Goal: Task Accomplishment & Management: Use online tool/utility

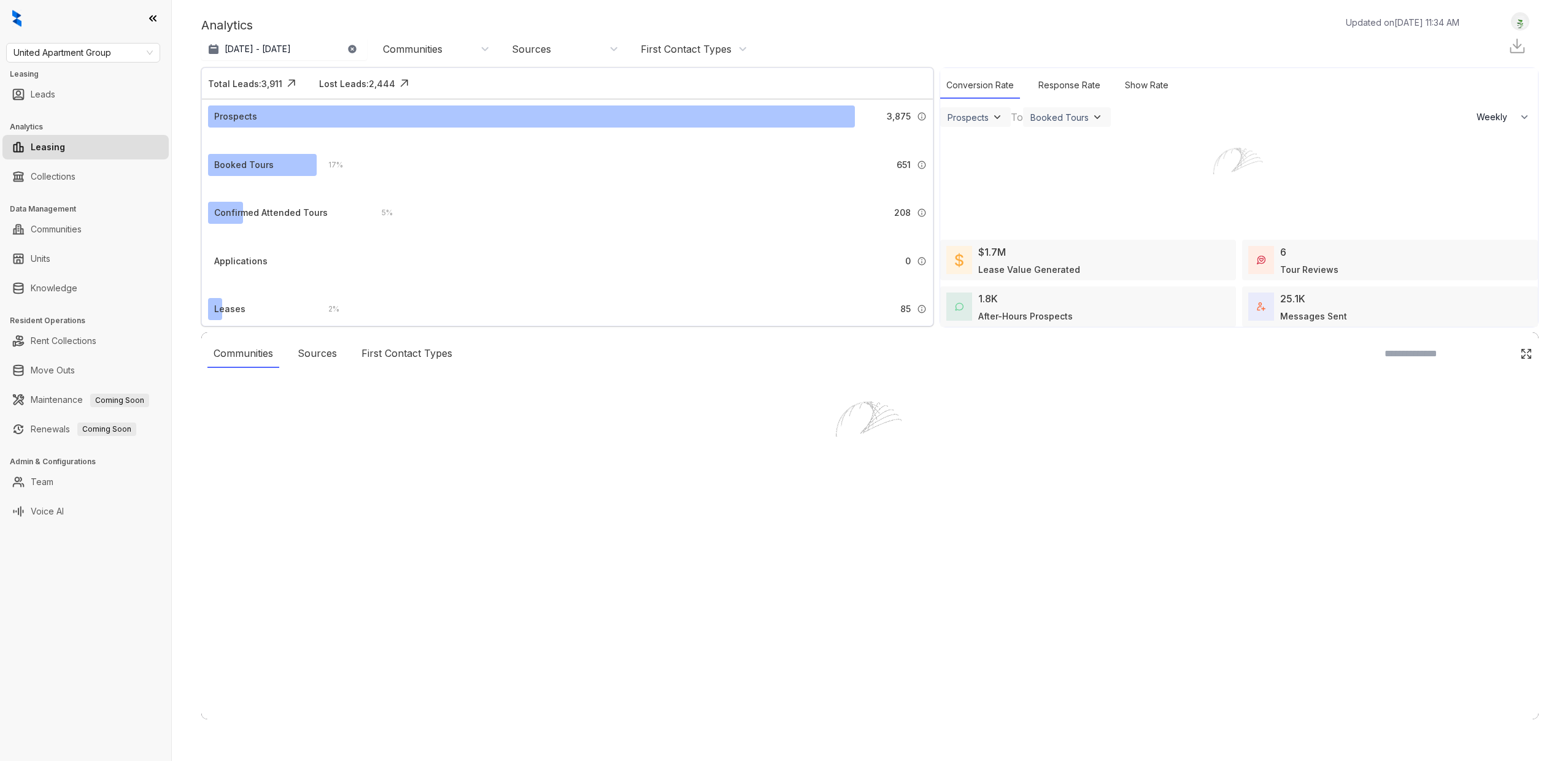
select select "******"
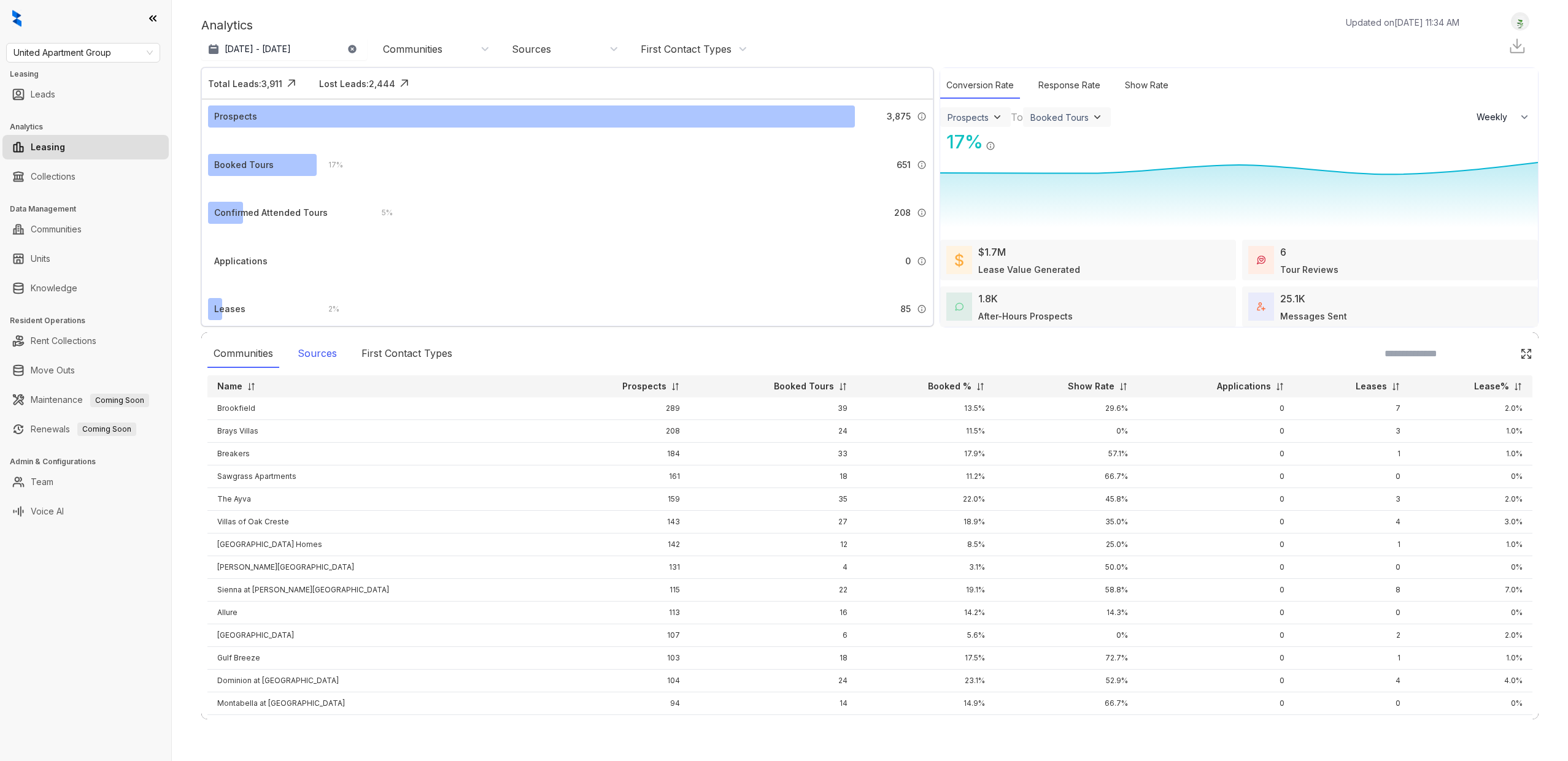
click at [322, 353] on div "Sources" at bounding box center [317, 354] width 51 height 29
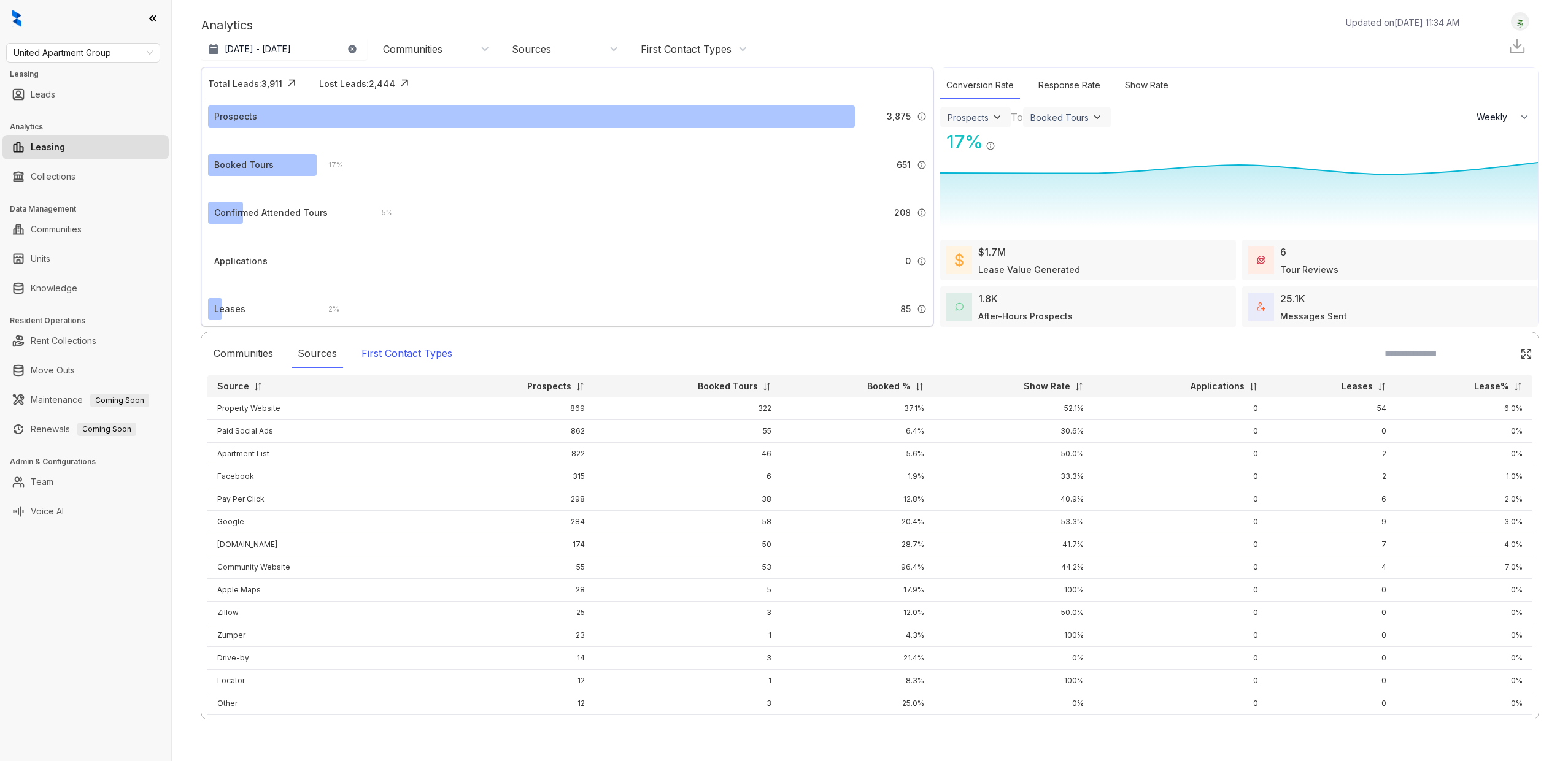
click at [399, 353] on div "First Contact Types" at bounding box center [406, 354] width 103 height 29
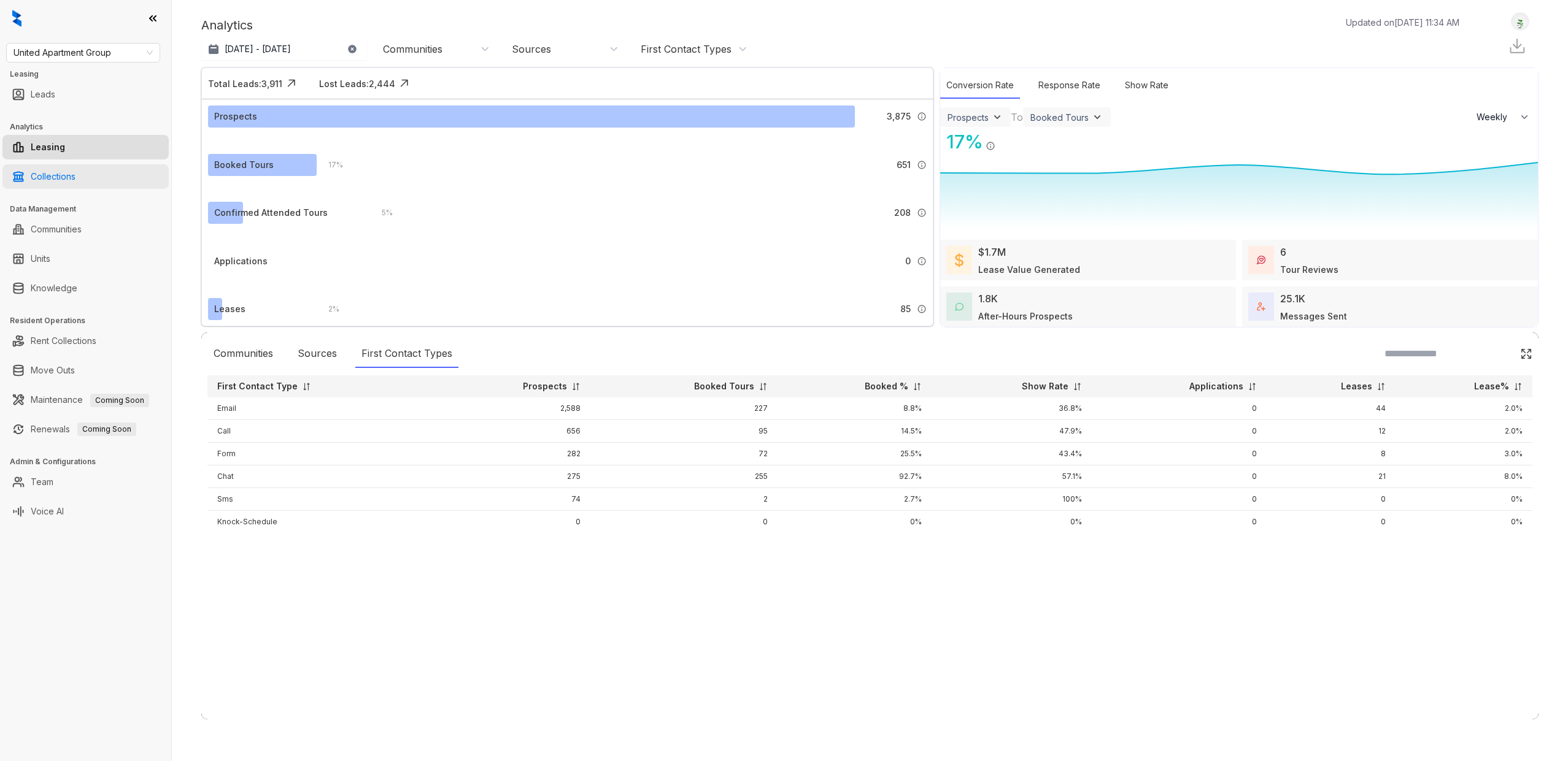
click at [65, 175] on link "Collections" at bounding box center [52, 176] width 44 height 25
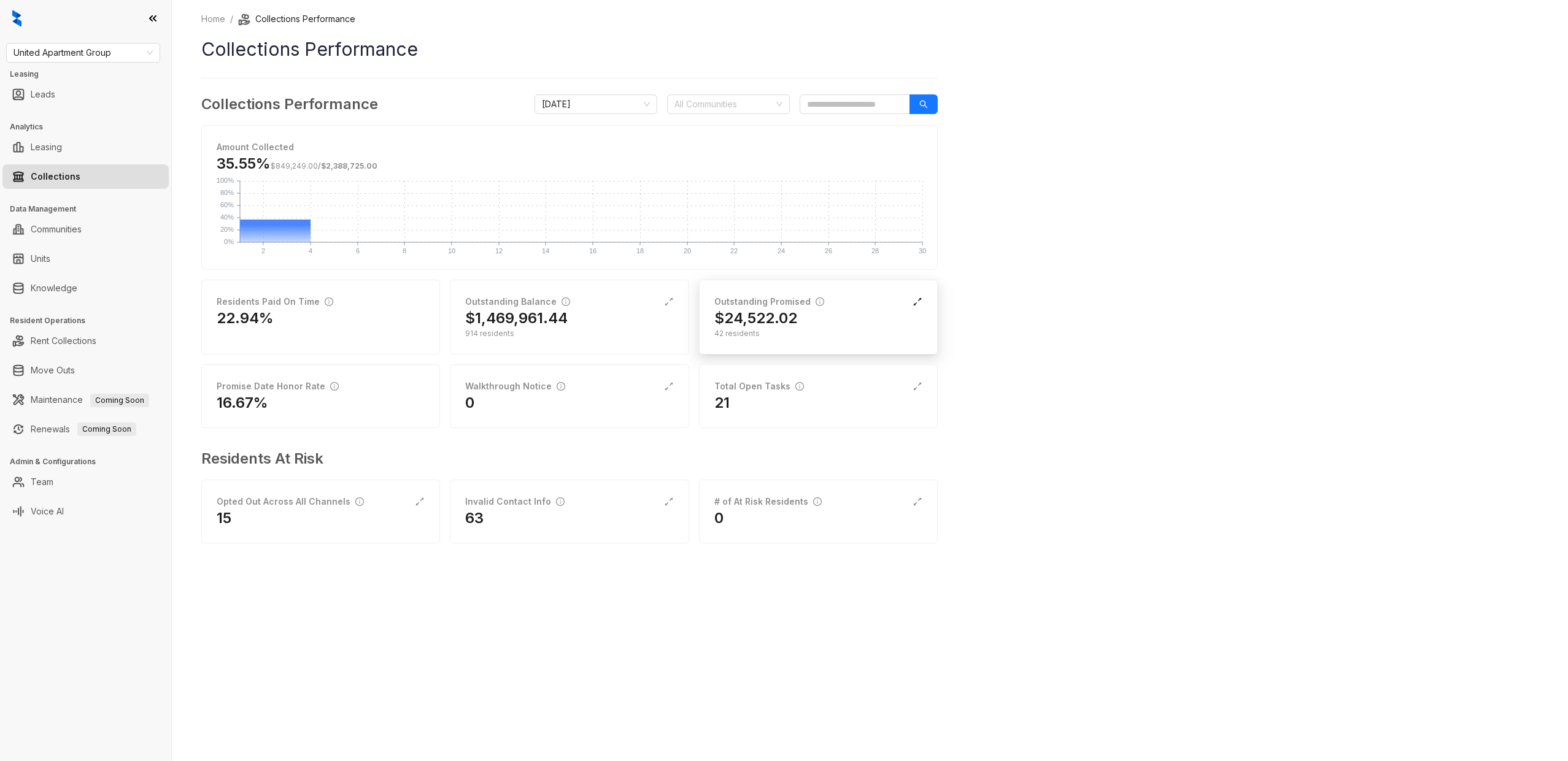
click at [917, 301] on icon "expand-alt" at bounding box center [917, 301] width 10 height 10
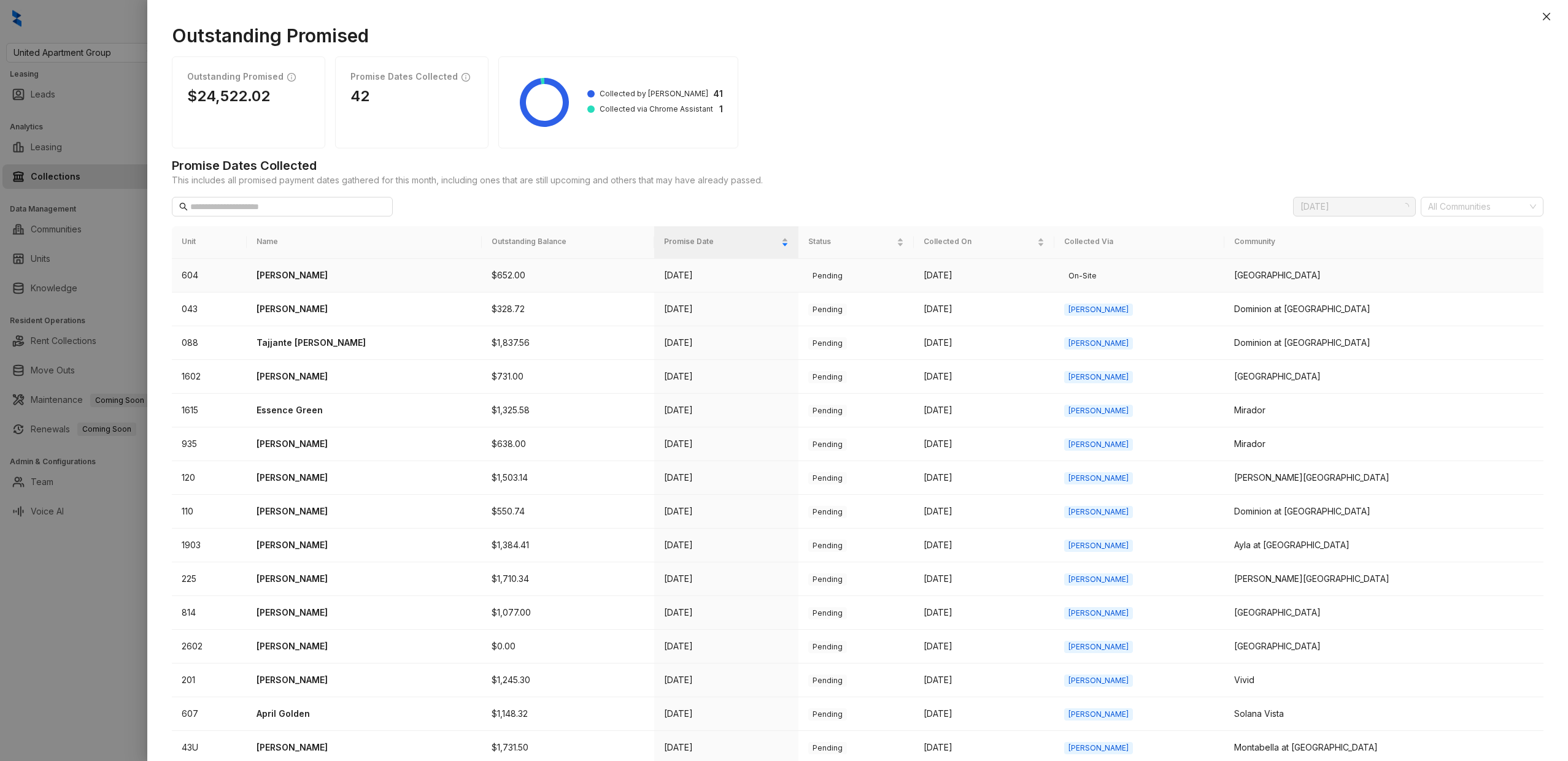
click at [303, 273] on p "Michael Morin" at bounding box center [364, 276] width 216 height 14
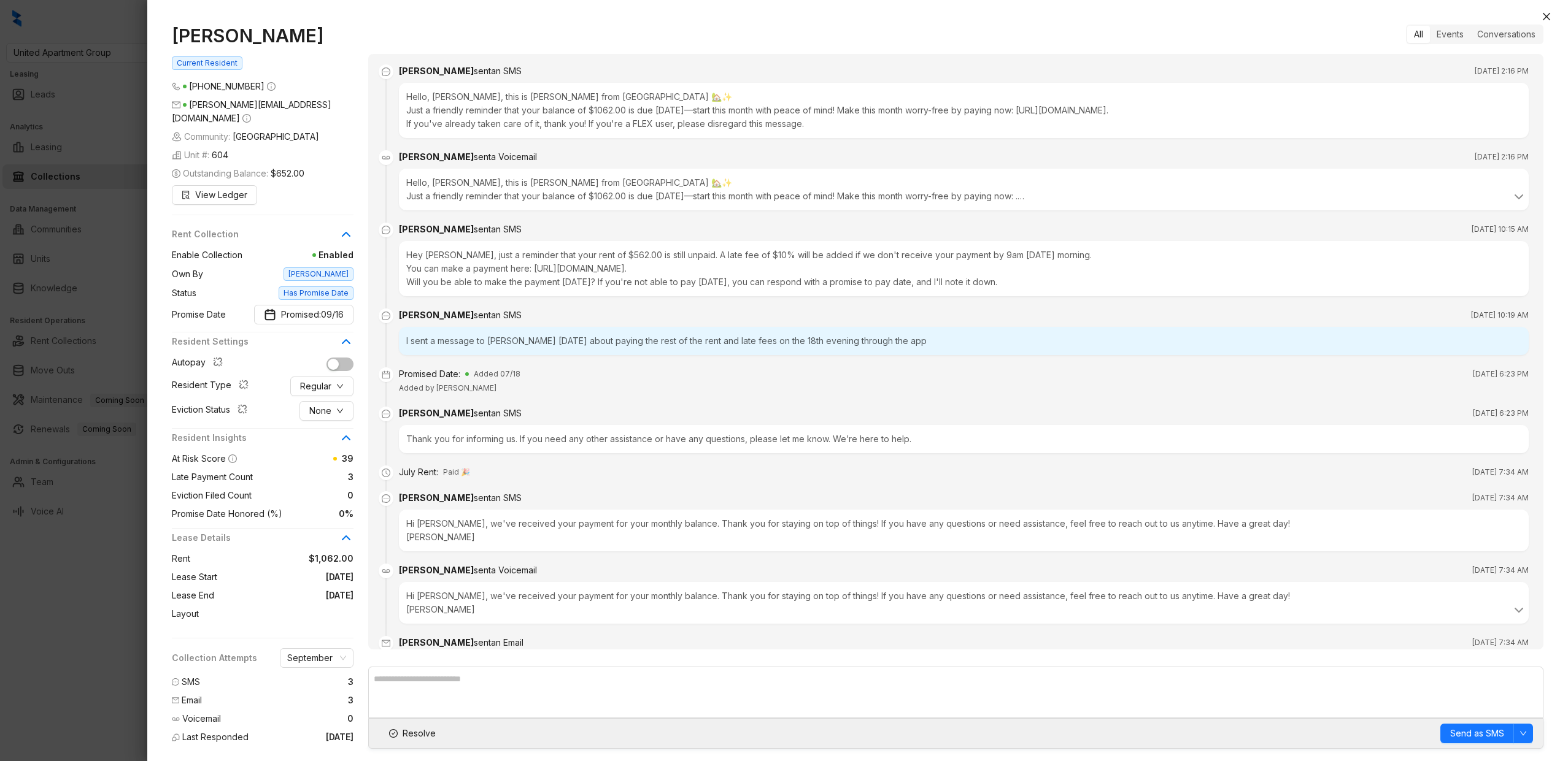
scroll to position [1889, 0]
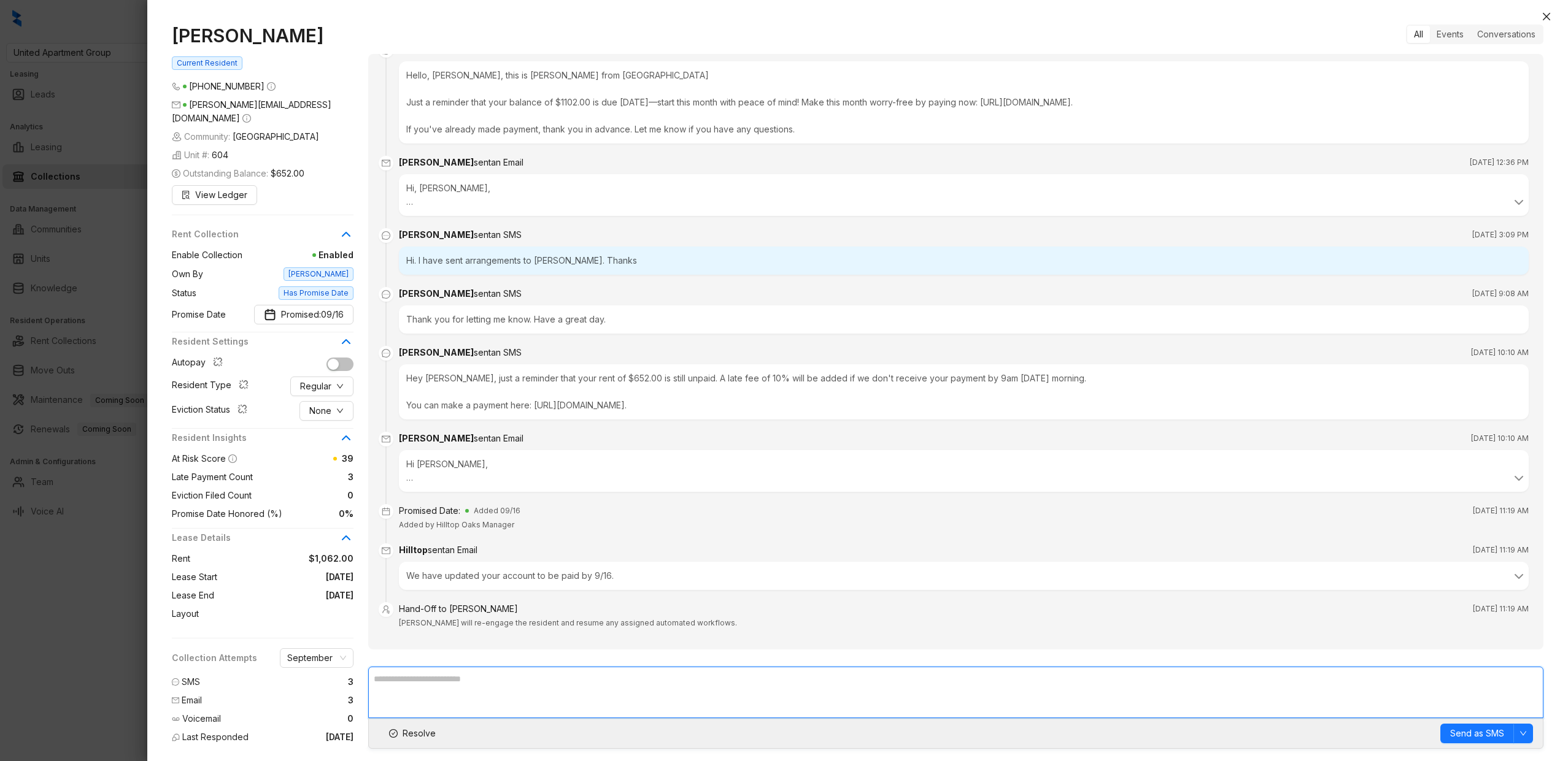
click at [464, 686] on textarea at bounding box center [955, 693] width 1175 height 51
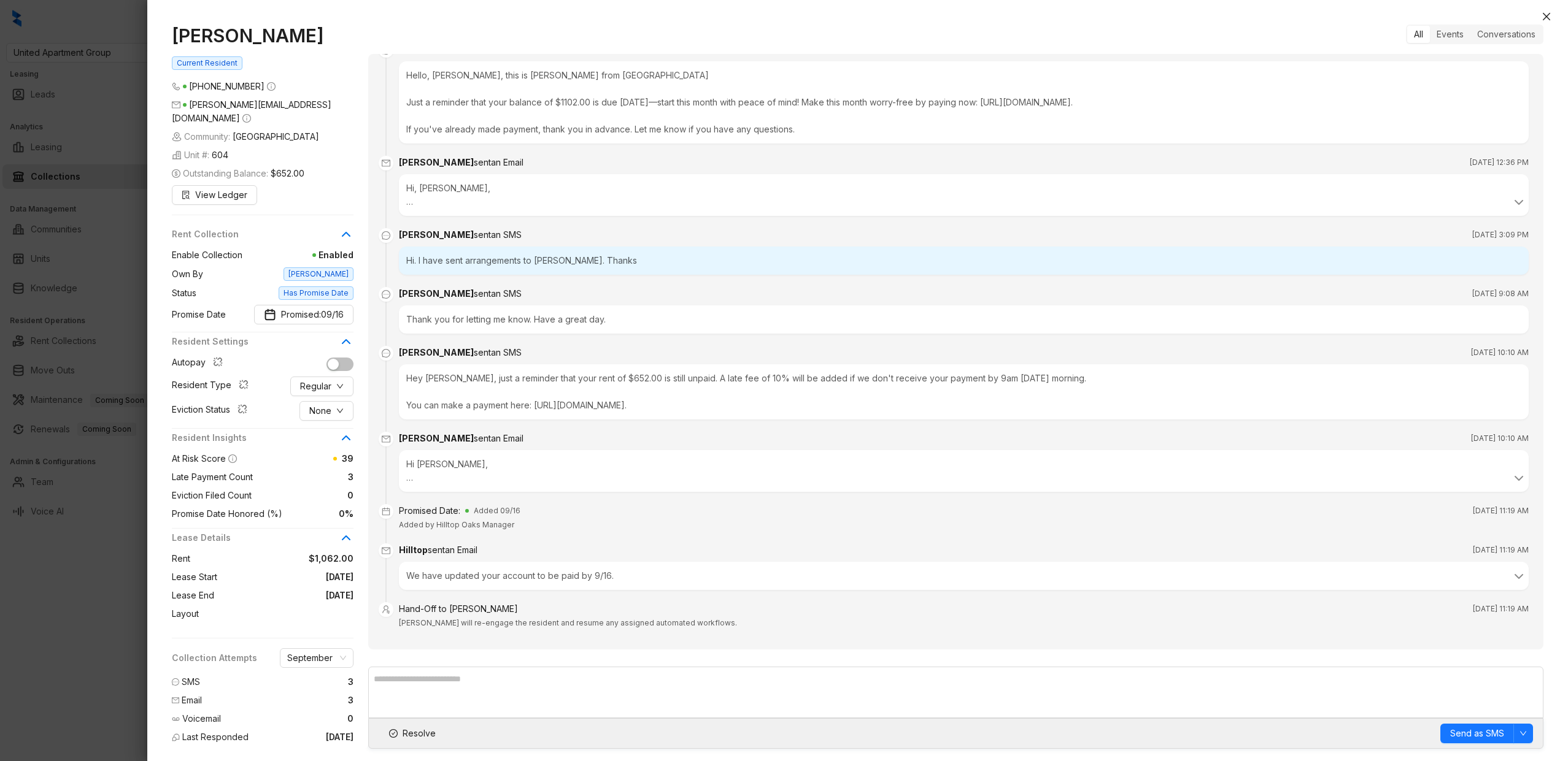
click at [429, 602] on div "Hand-Off to Kelsey" at bounding box center [458, 609] width 119 height 14
click at [464, 602] on div "Hand-Off to Kelsey" at bounding box center [458, 609] width 119 height 14
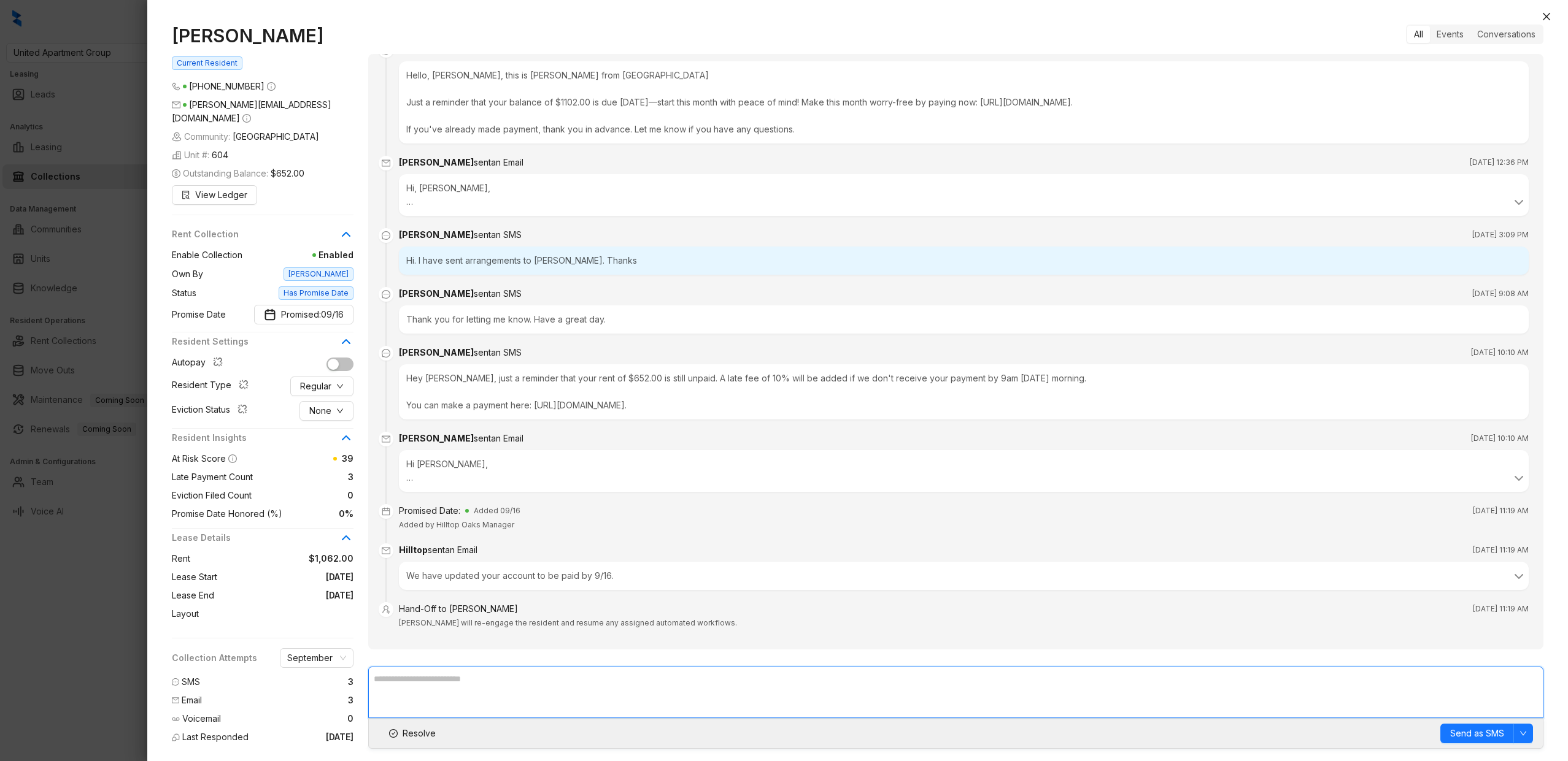
click at [492, 686] on textarea at bounding box center [955, 693] width 1175 height 51
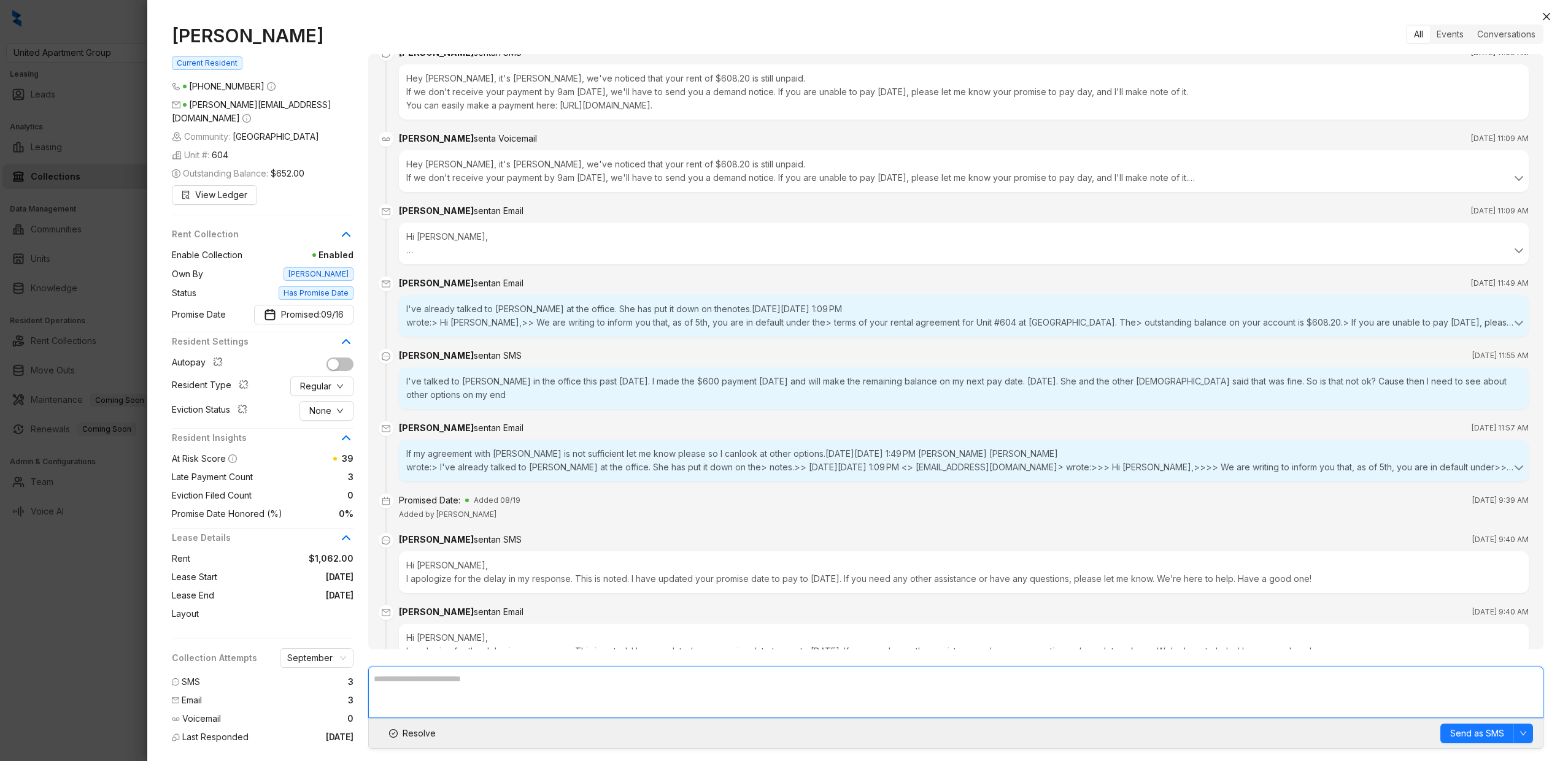
scroll to position [1420, 0]
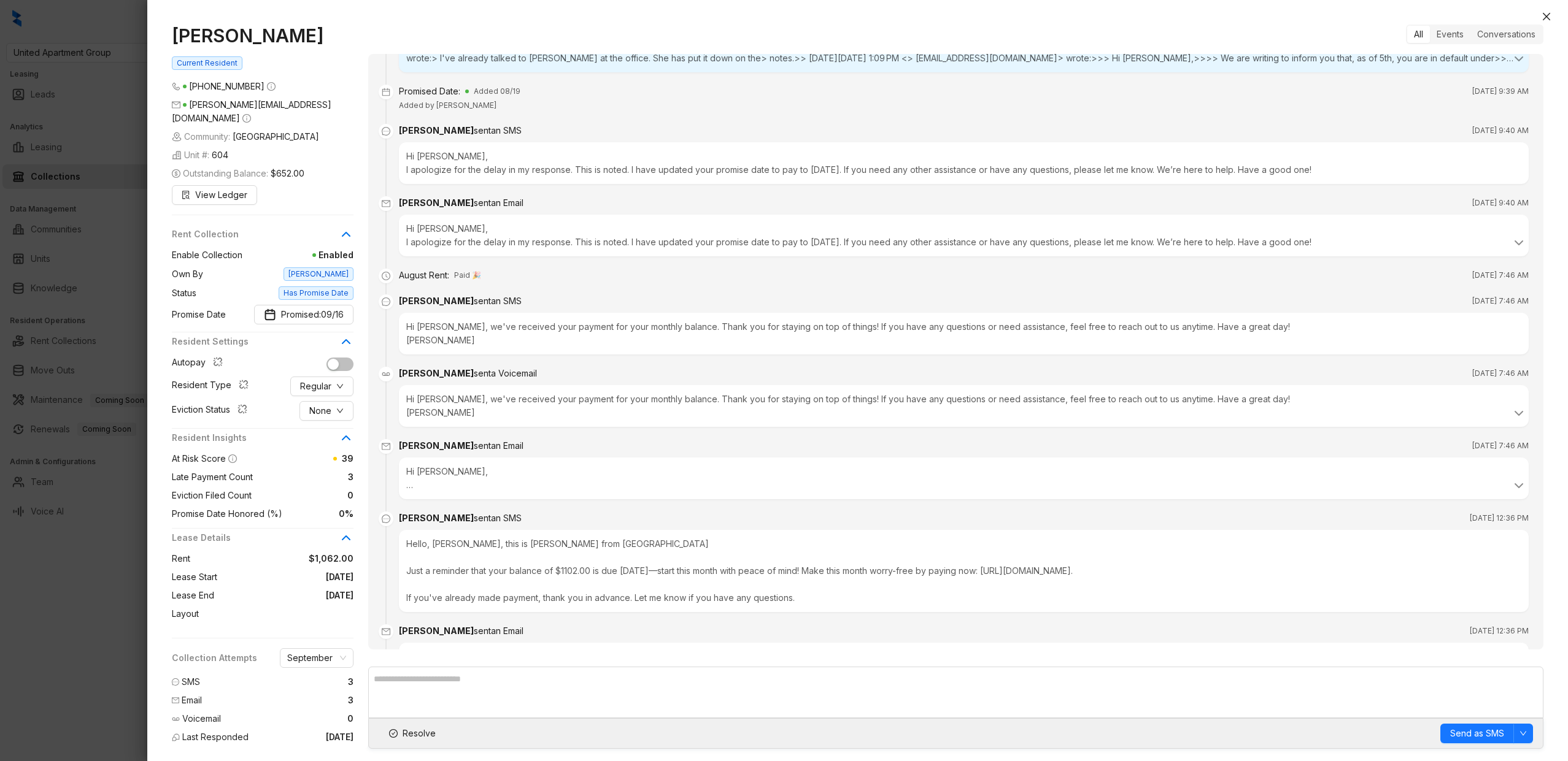
click at [64, 392] on div at bounding box center [784, 380] width 1568 height 761
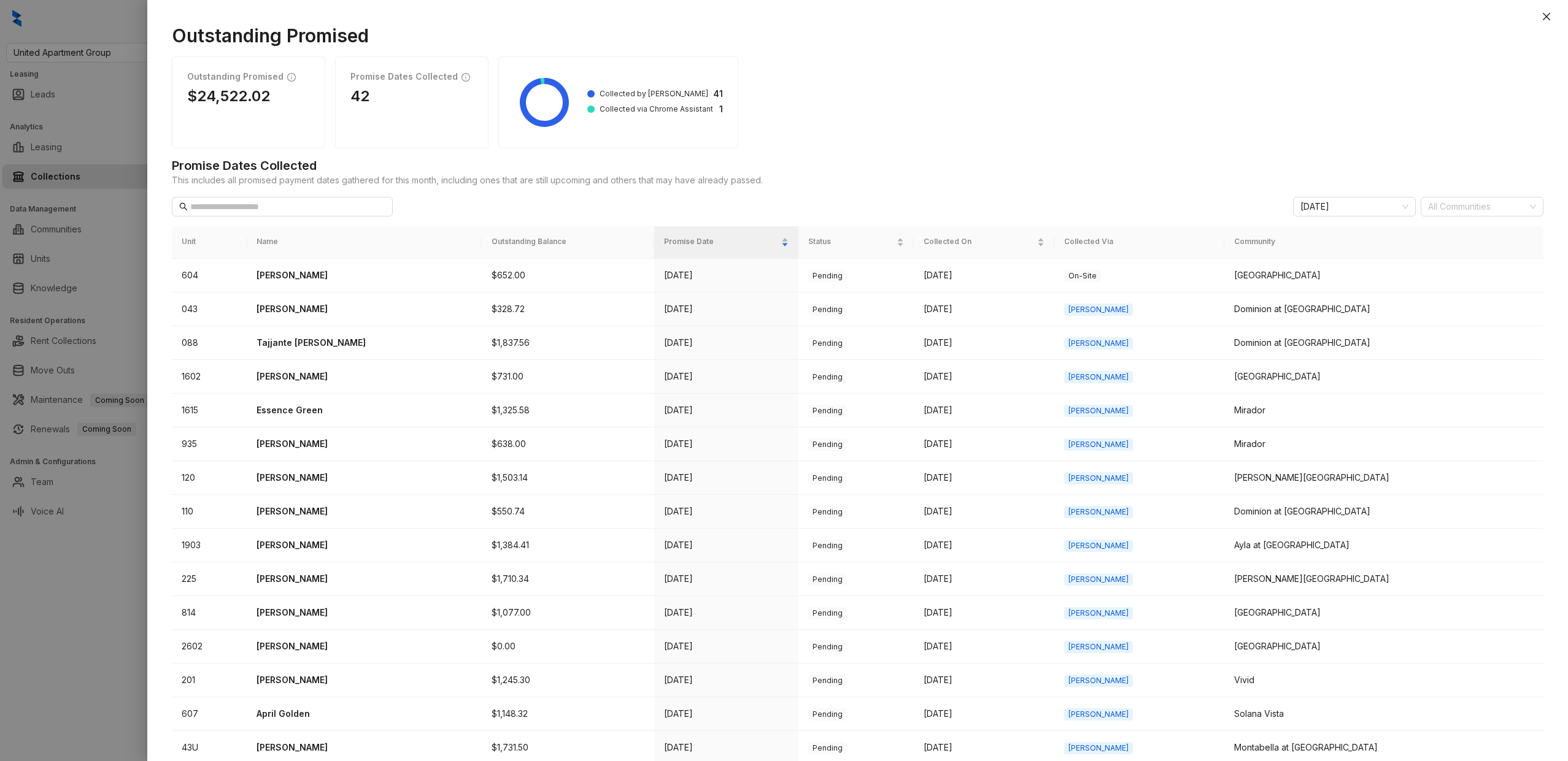
click at [98, 388] on div at bounding box center [784, 380] width 1568 height 761
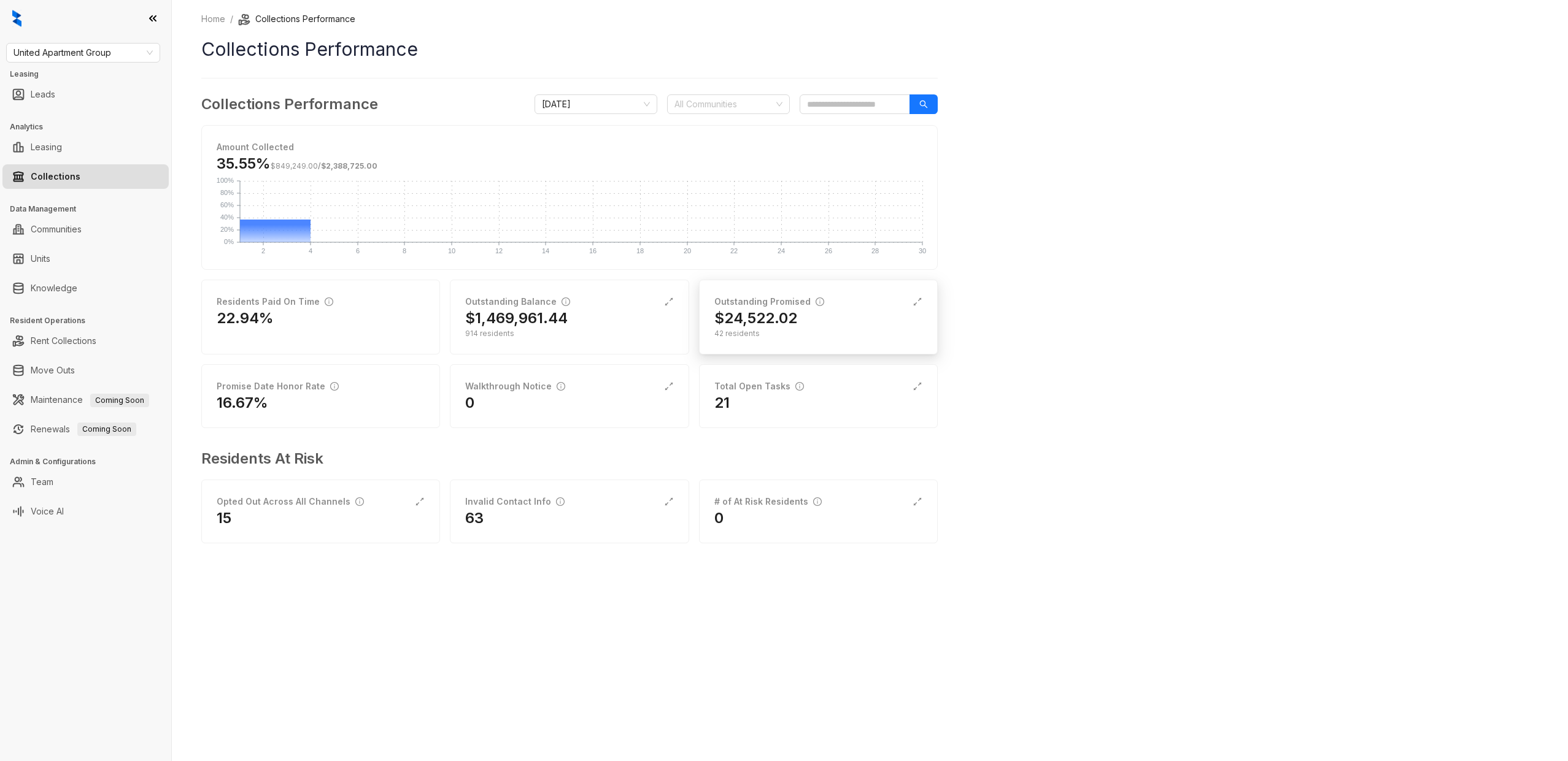
click at [917, 308] on div "Outstanding Promised" at bounding box center [818, 302] width 208 height 14
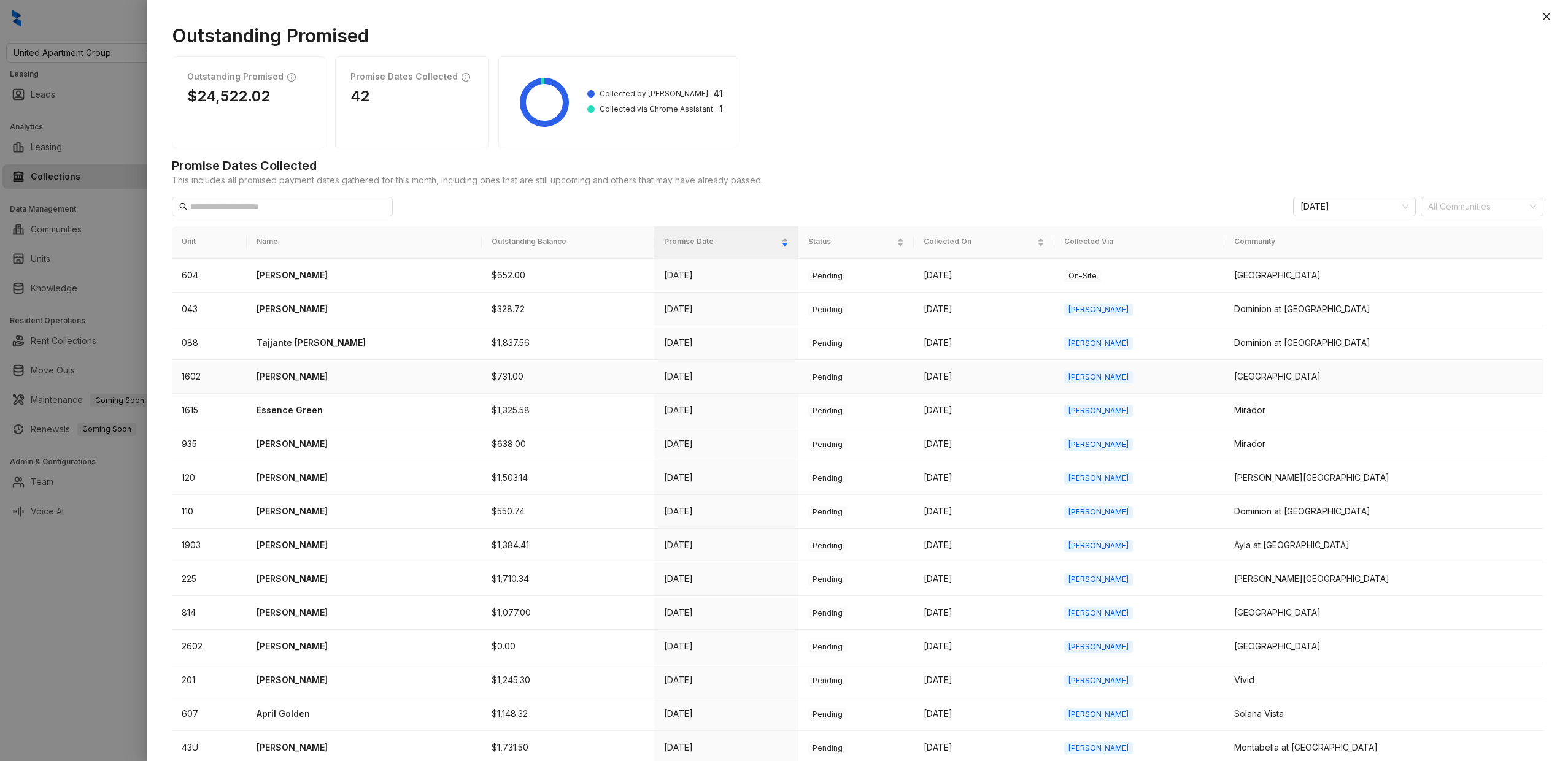
click at [294, 370] on p "Larry Falcon" at bounding box center [364, 377] width 216 height 14
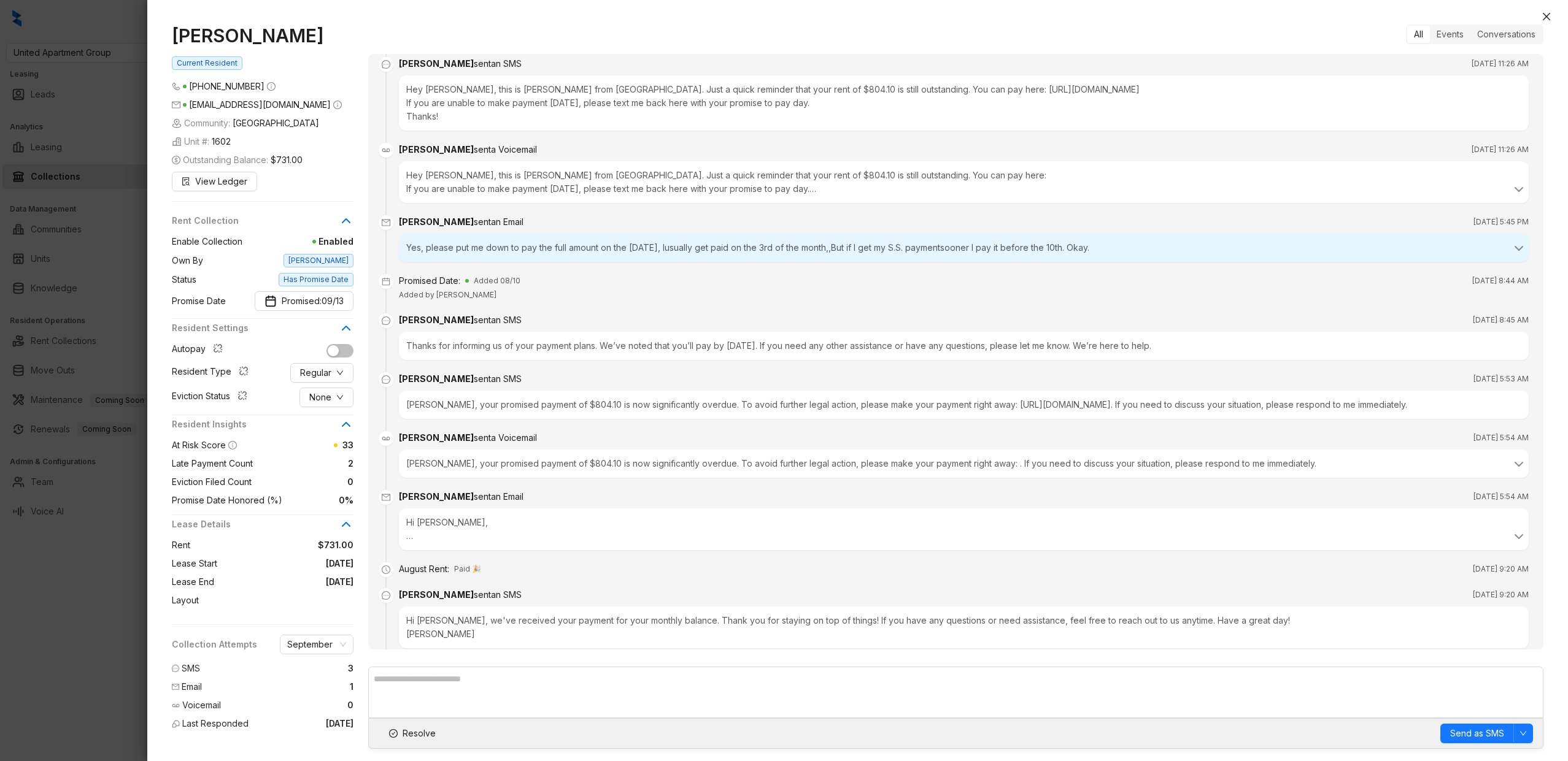
scroll to position [504, 0]
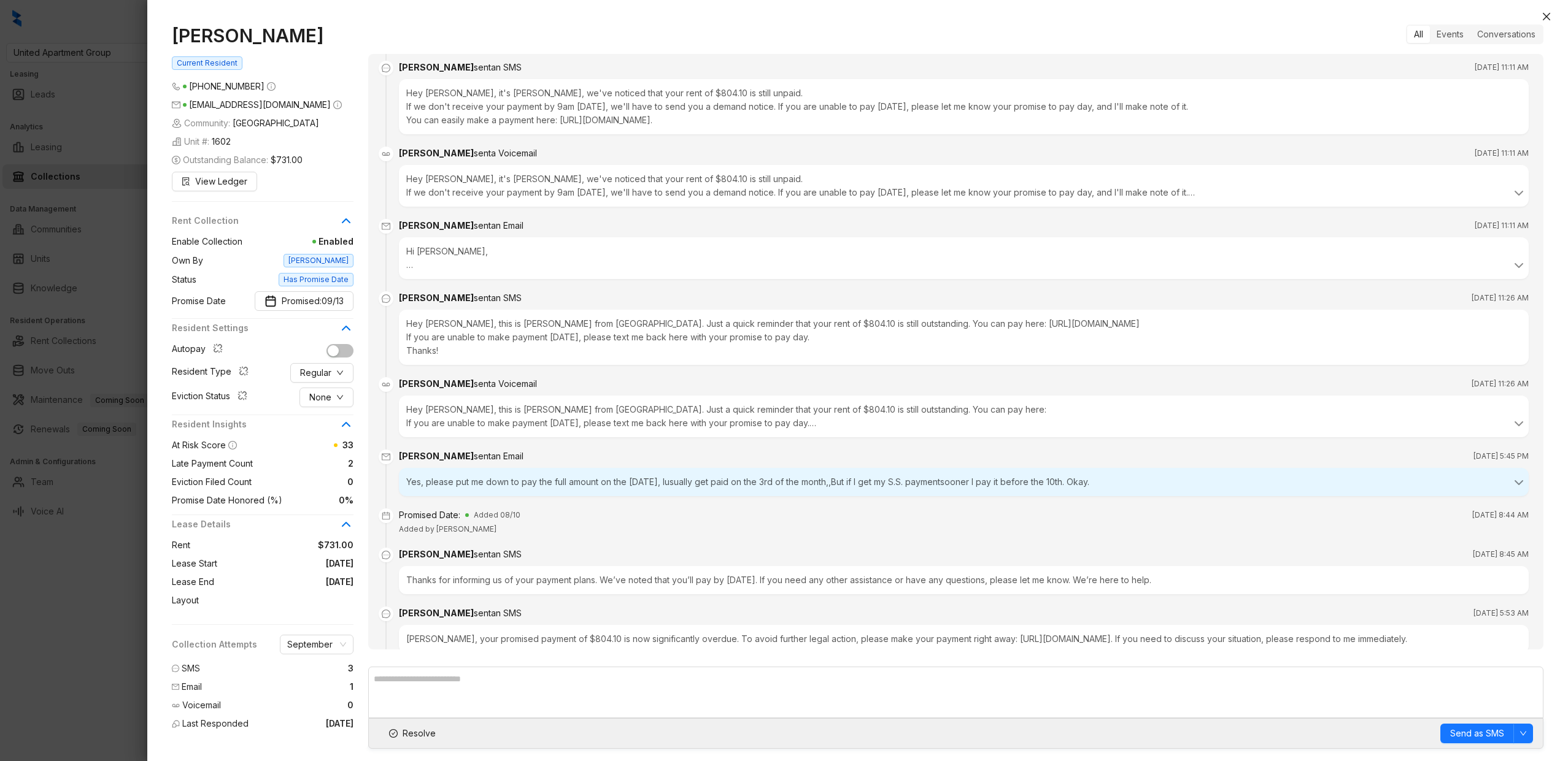
click at [116, 431] on div at bounding box center [784, 380] width 1568 height 761
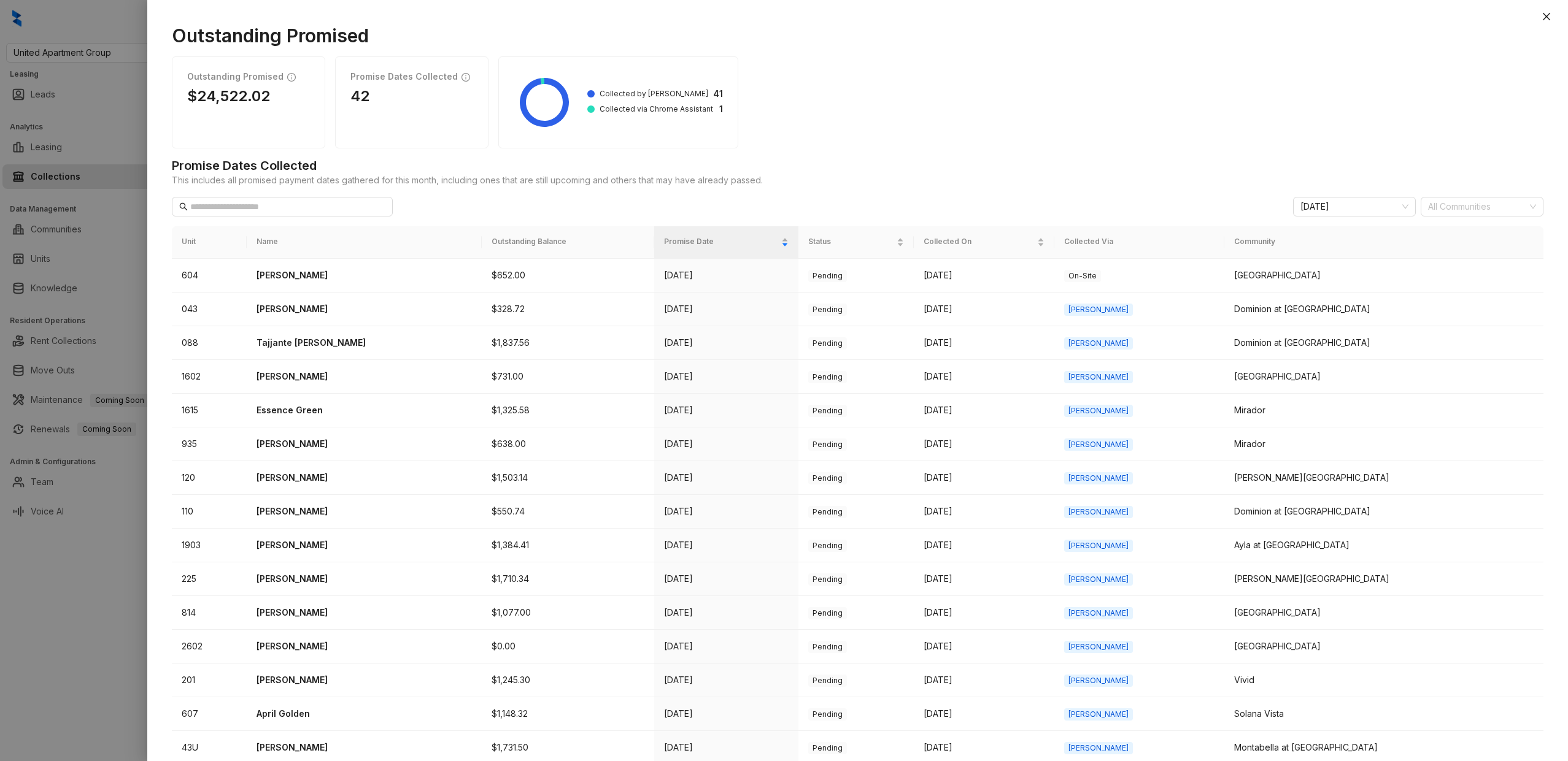
click at [119, 431] on div at bounding box center [784, 380] width 1568 height 761
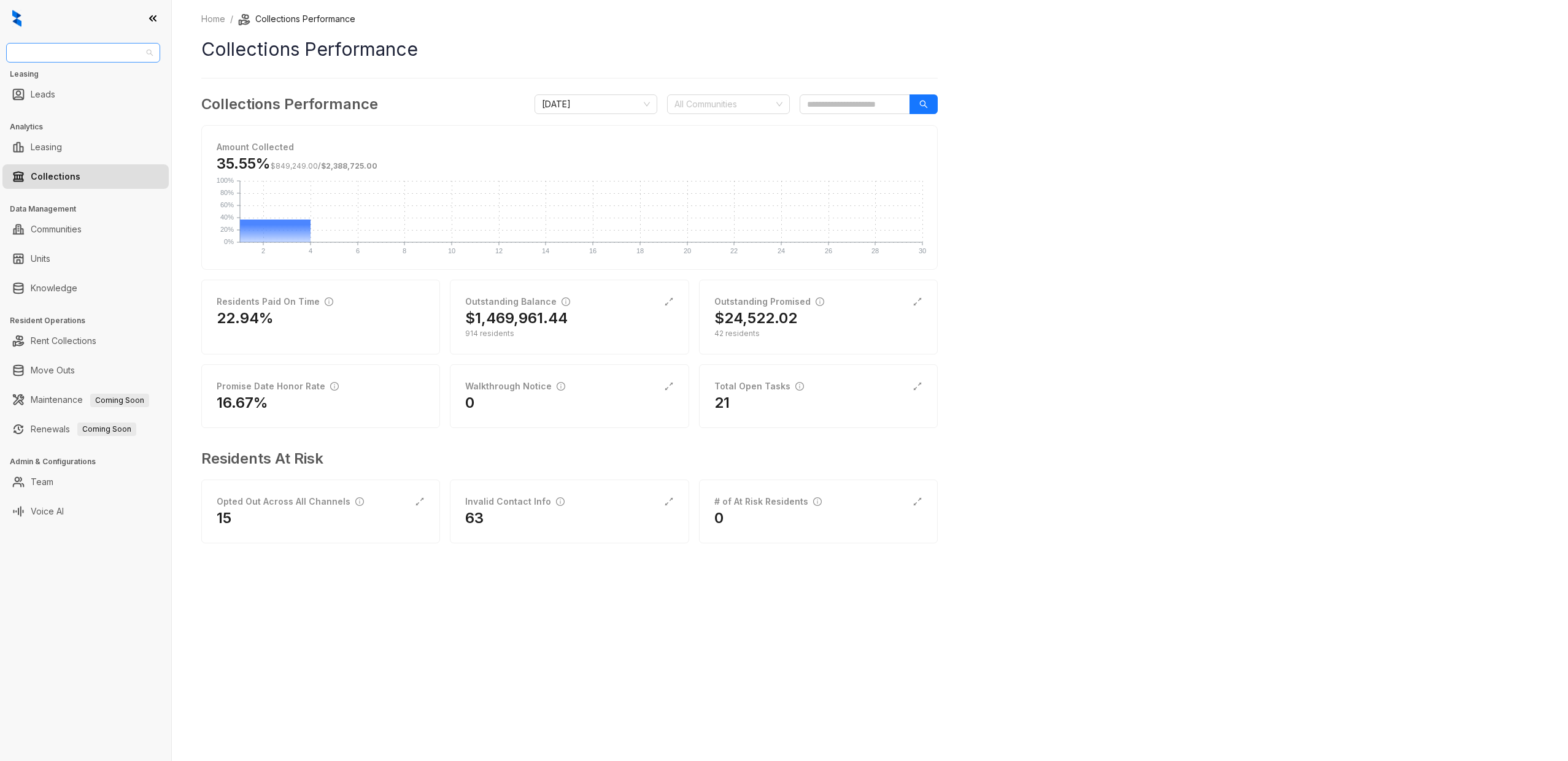
click at [128, 55] on span "United Apartment Group" at bounding box center [83, 52] width 139 height 19
type input "***"
click at [110, 78] on div "Case and Associates" at bounding box center [83, 77] width 134 height 14
drag, startPoint x: 335, startPoint y: 164, endPoint x: 387, endPoint y: 164, distance: 52.0
click at [387, 164] on span "$25,652,211.60" at bounding box center [358, 165] width 58 height 9
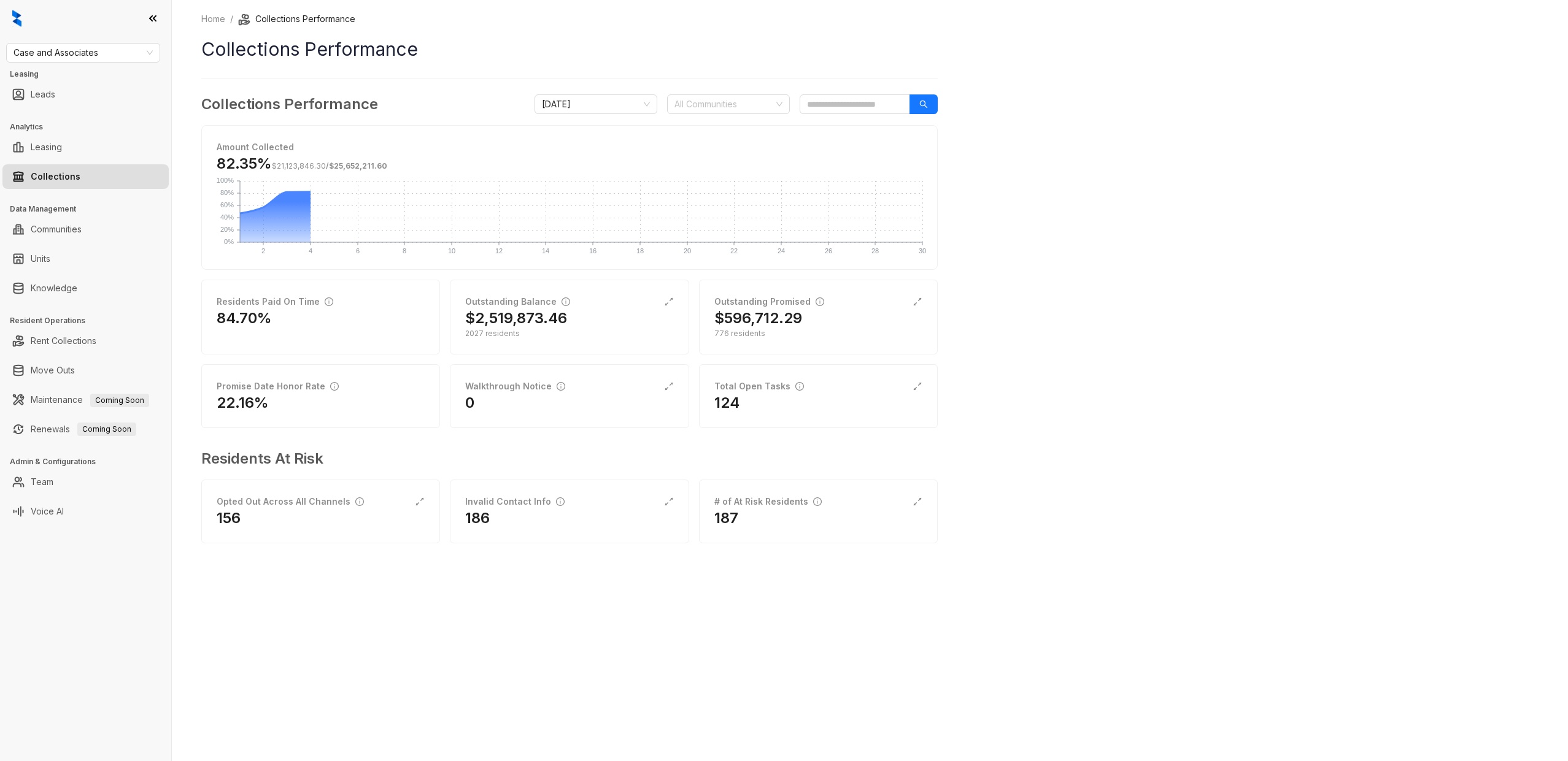
click at [399, 167] on div "82.35% $21,123,846.30 / $25,652,211.60" at bounding box center [569, 167] width 706 height 27
click at [672, 298] on icon "expand-alt" at bounding box center [668, 302] width 8 height 8
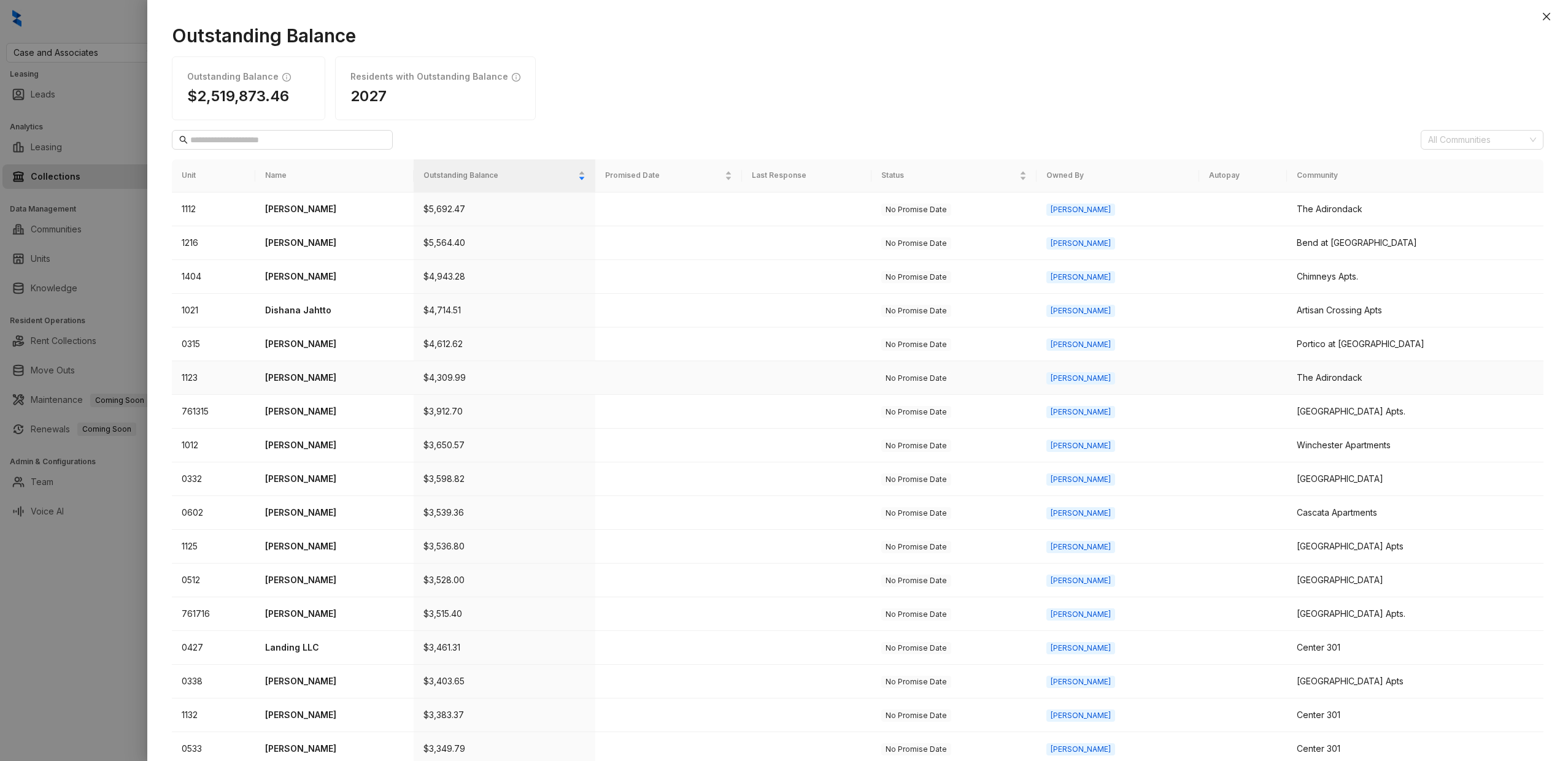
click at [321, 380] on p "[PERSON_NAME]" at bounding box center [334, 378] width 138 height 14
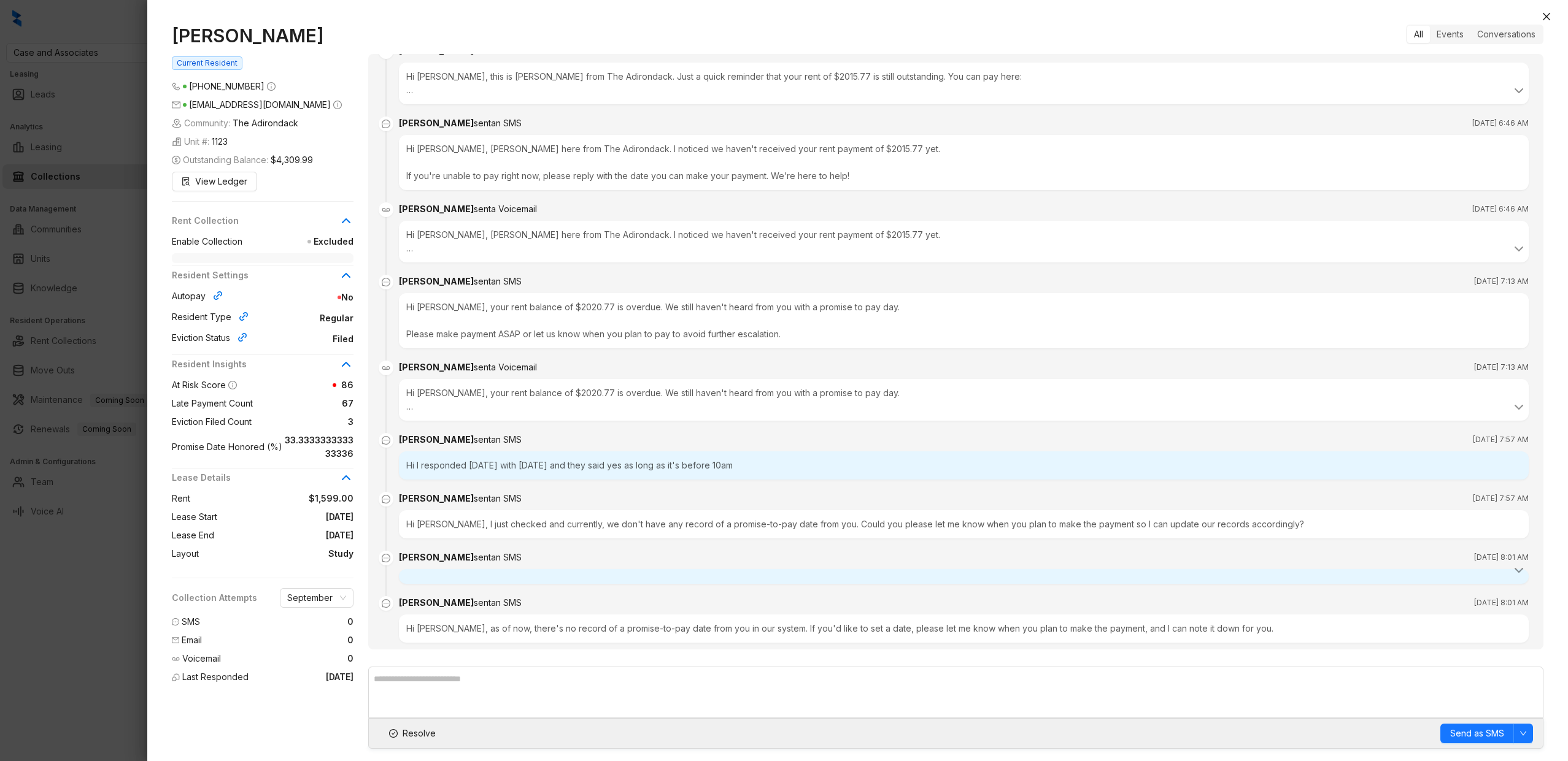
scroll to position [6990, 0]
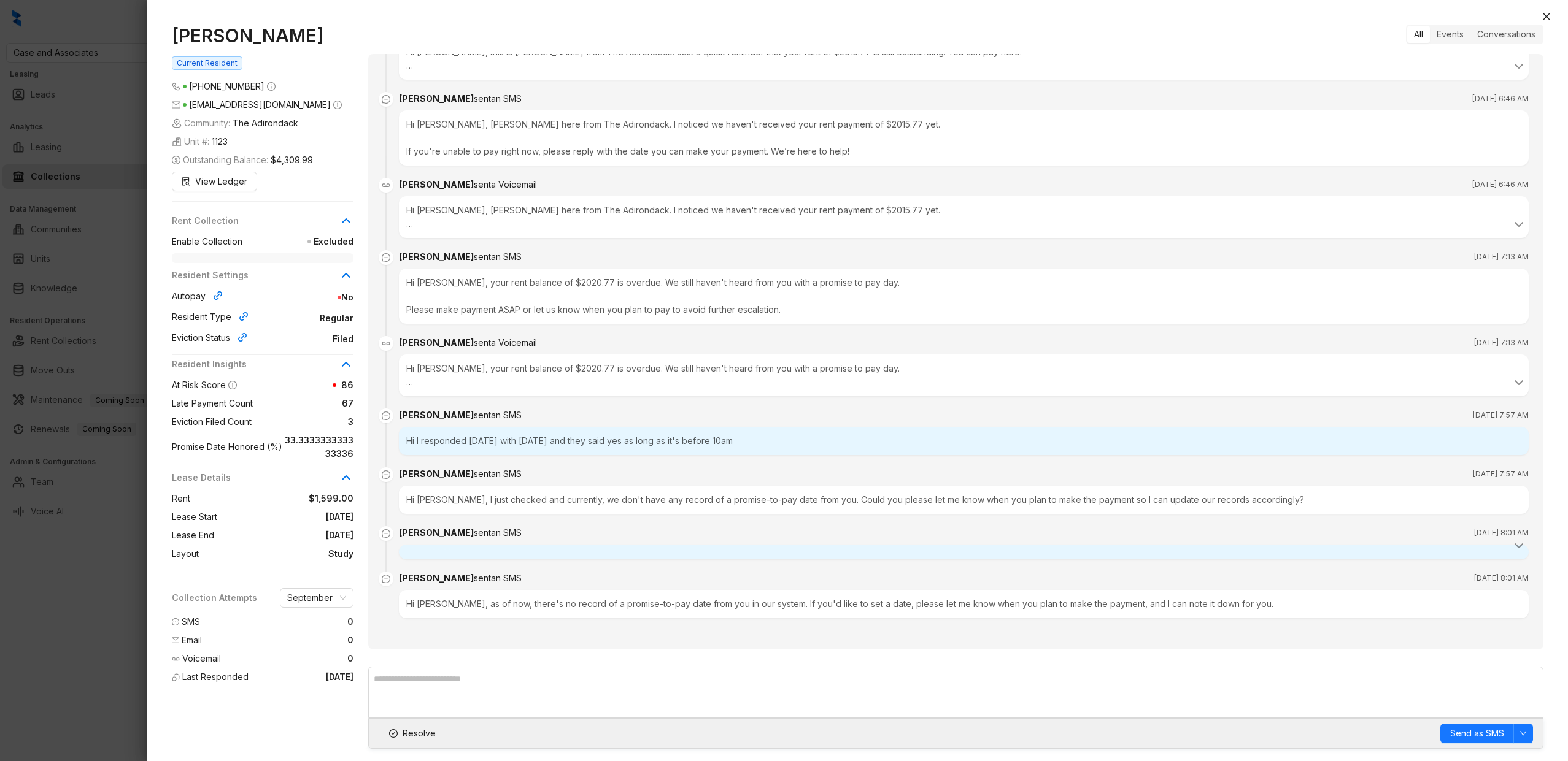
click at [106, 299] on div at bounding box center [784, 380] width 1568 height 761
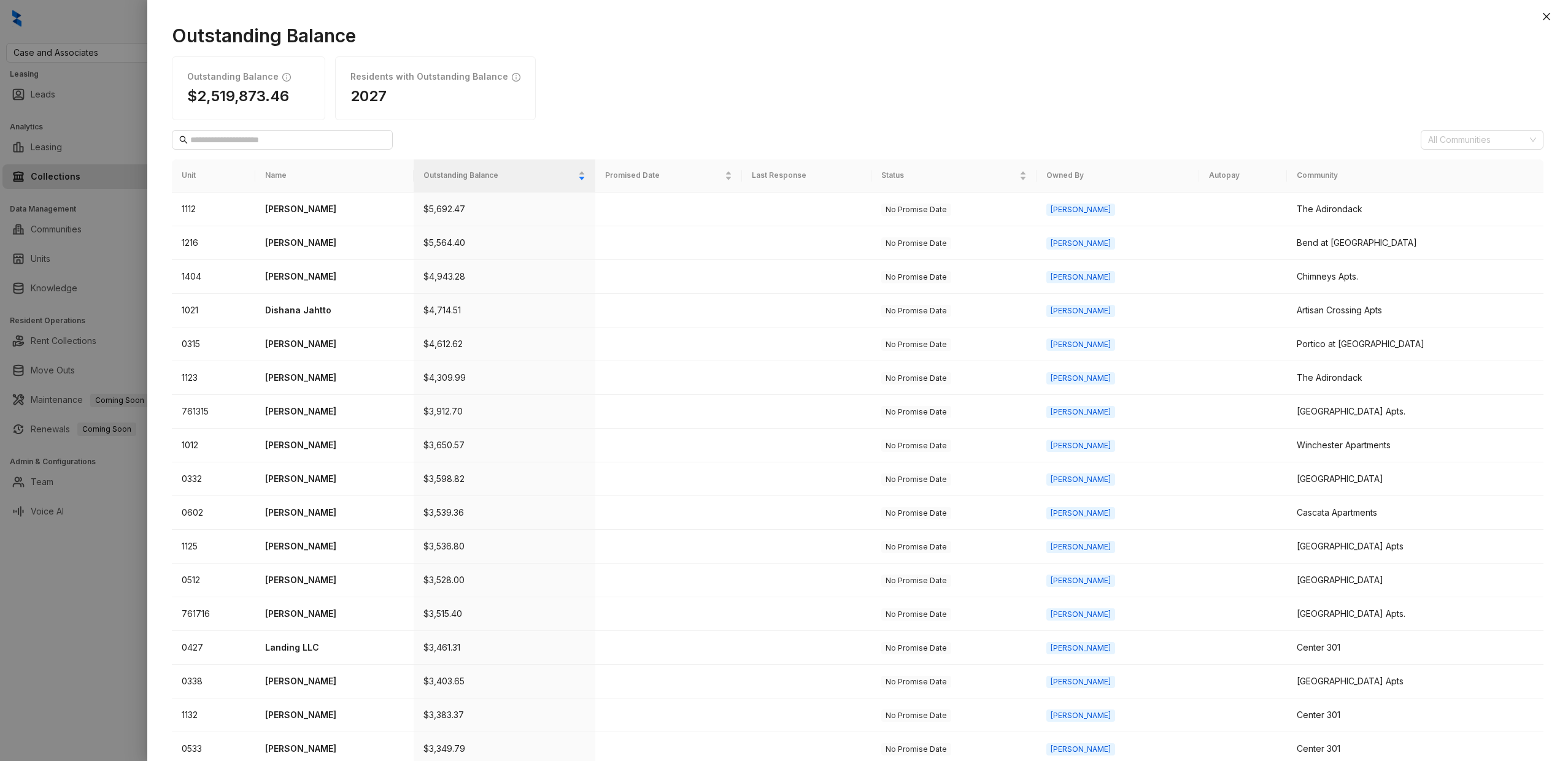
click at [106, 299] on div at bounding box center [784, 380] width 1568 height 761
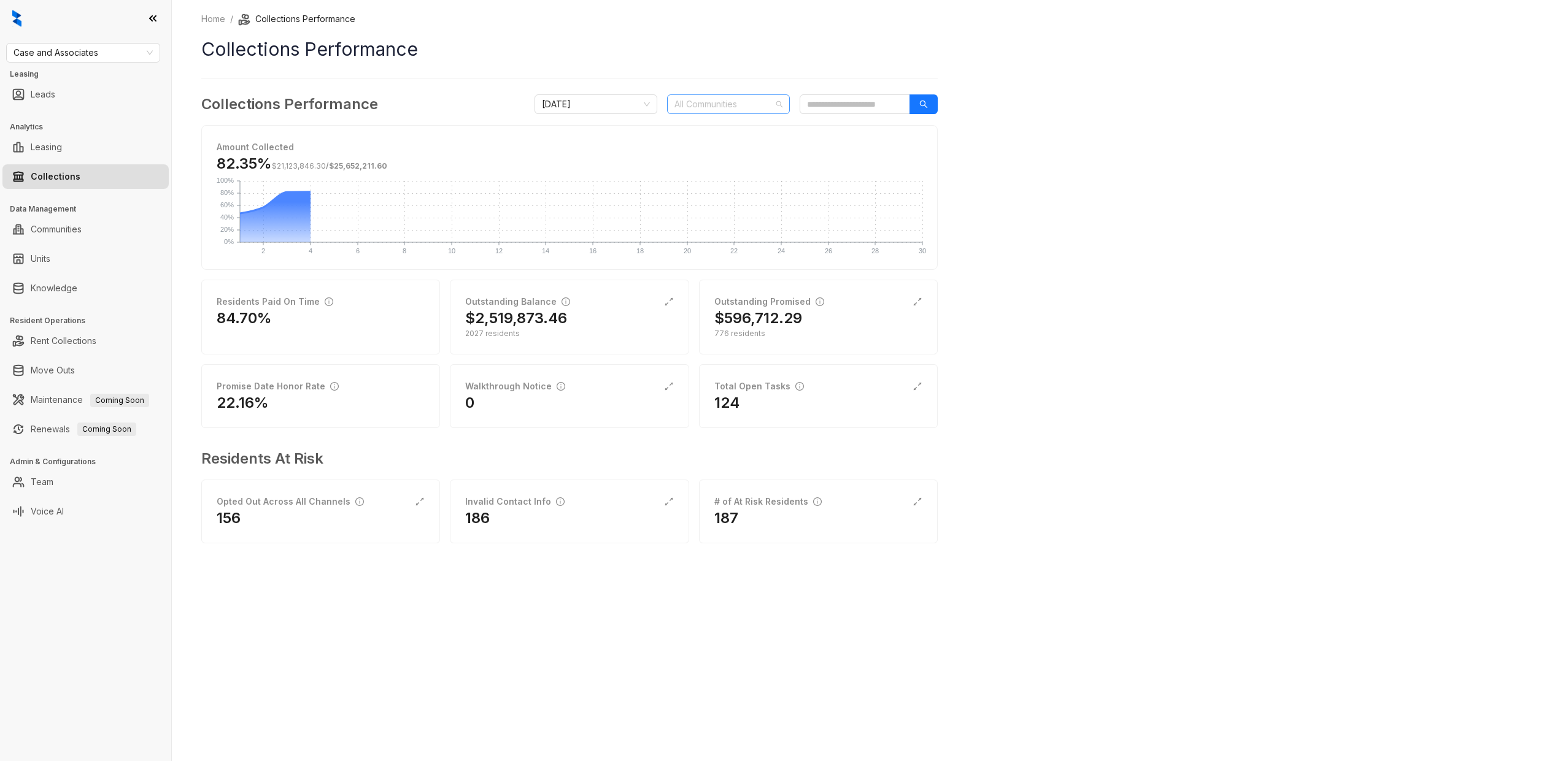
click at [766, 105] on div at bounding box center [722, 104] width 105 height 17
click at [1258, 188] on div "Home / Collections Performance Collections Performance Collections Performance …" at bounding box center [870, 380] width 1396 height 761
click at [917, 389] on icon "expand-alt" at bounding box center [917, 386] width 10 height 10
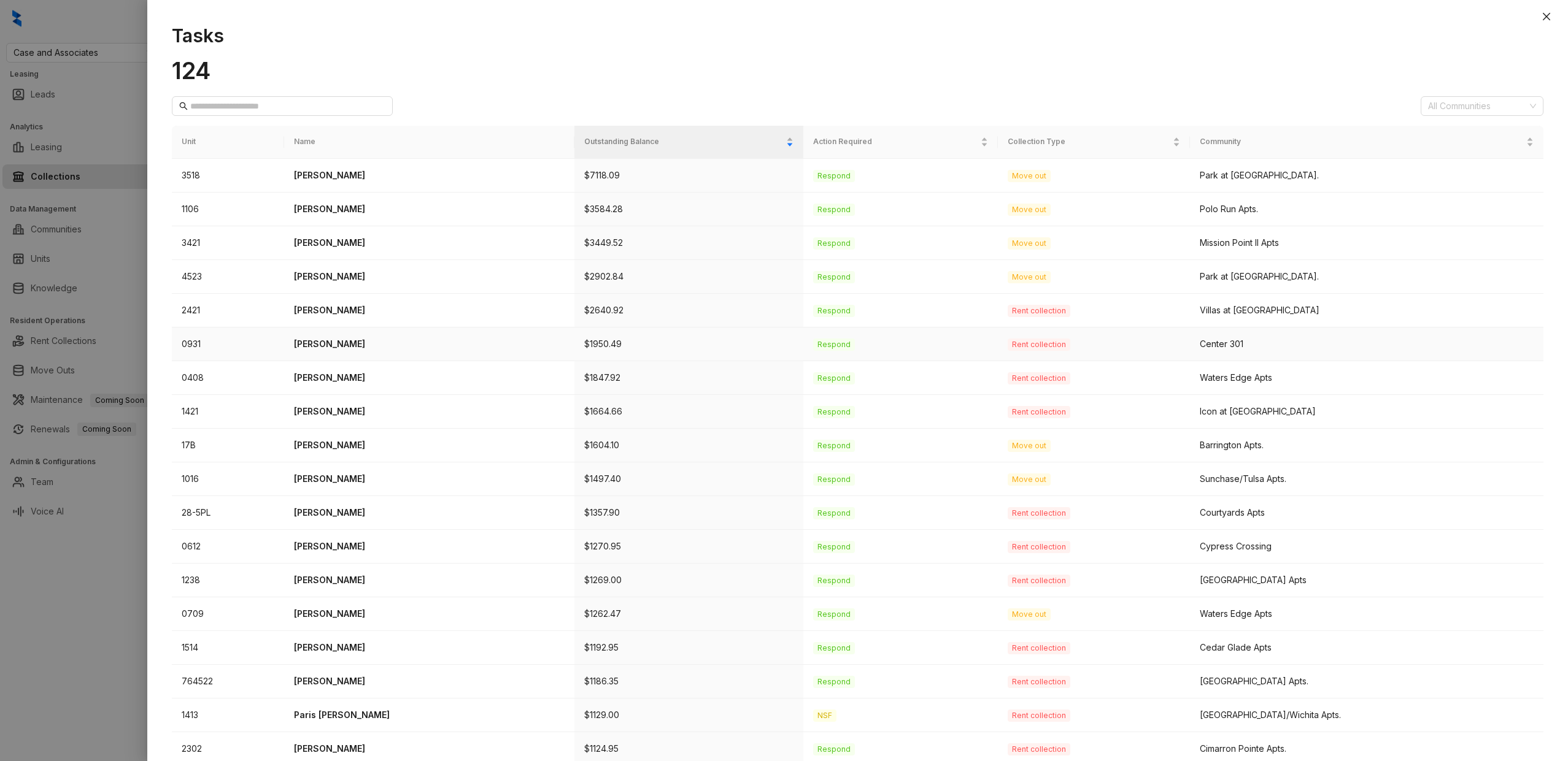
click at [346, 345] on p "[PERSON_NAME]" at bounding box center [429, 344] width 271 height 14
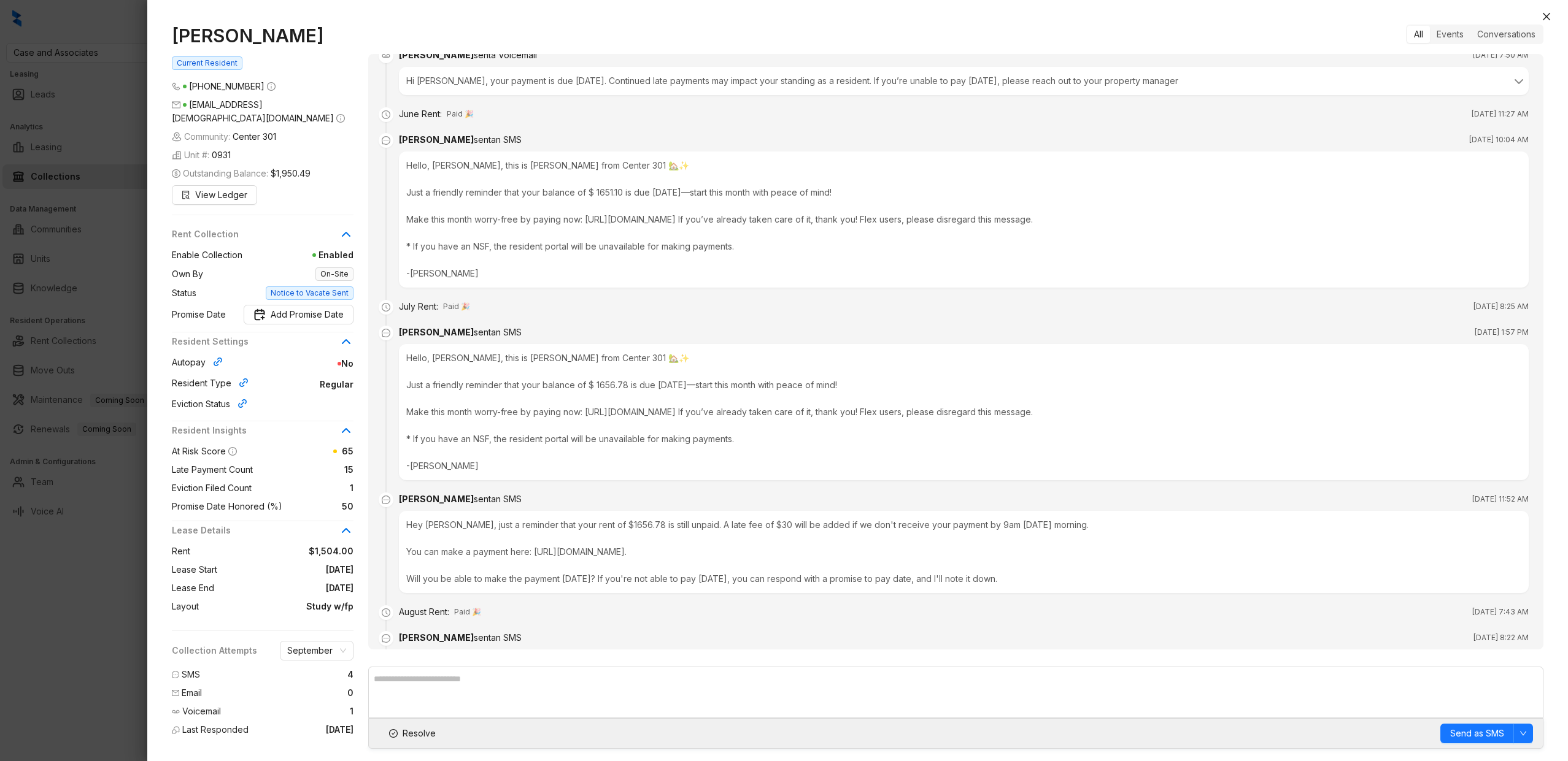
scroll to position [4670, 0]
click at [116, 289] on div at bounding box center [784, 380] width 1568 height 761
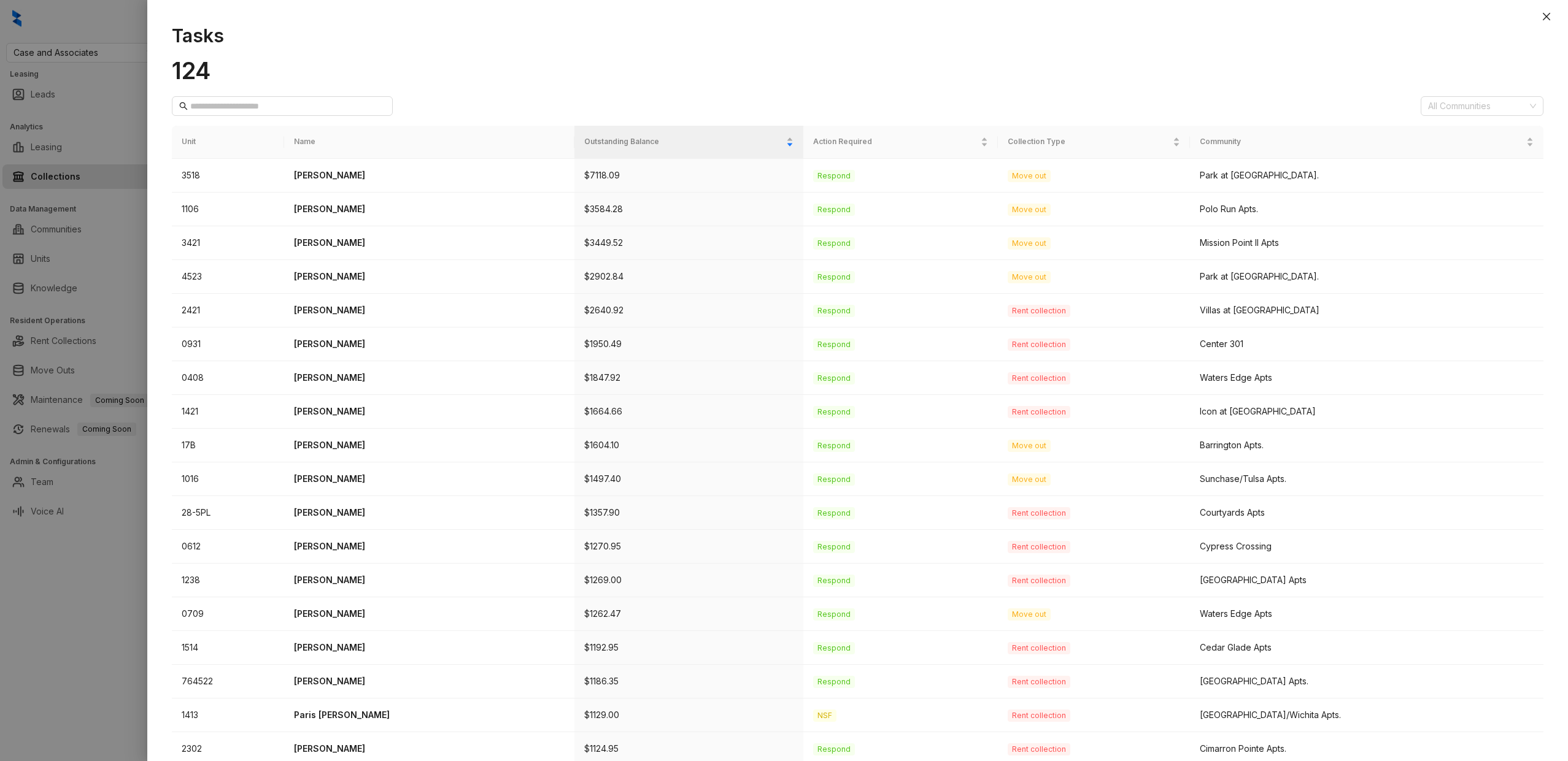
click at [116, 289] on div at bounding box center [784, 380] width 1568 height 761
